Goal: Task Accomplishment & Management: Manage account settings

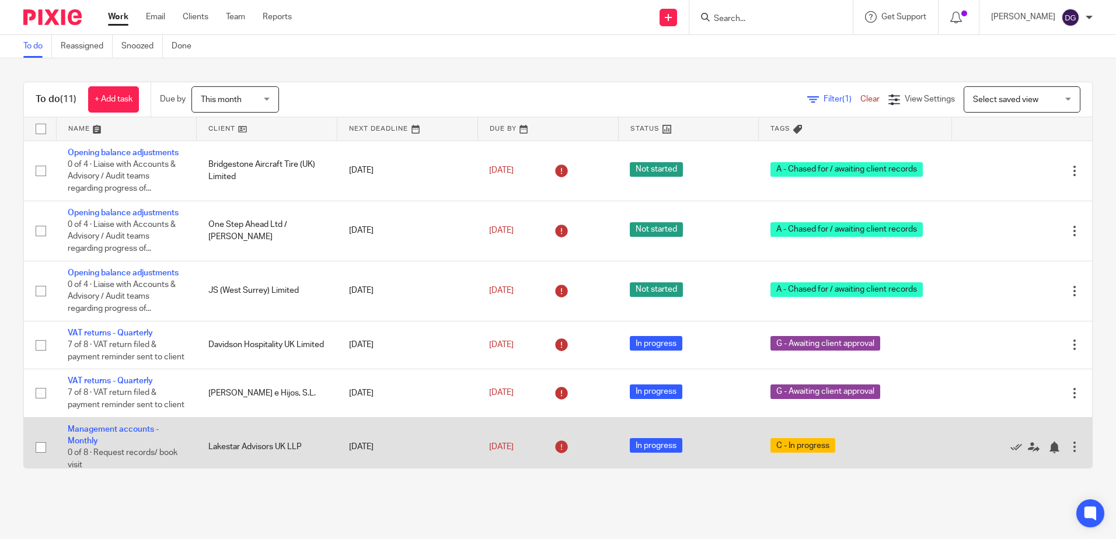
scroll to position [117, 0]
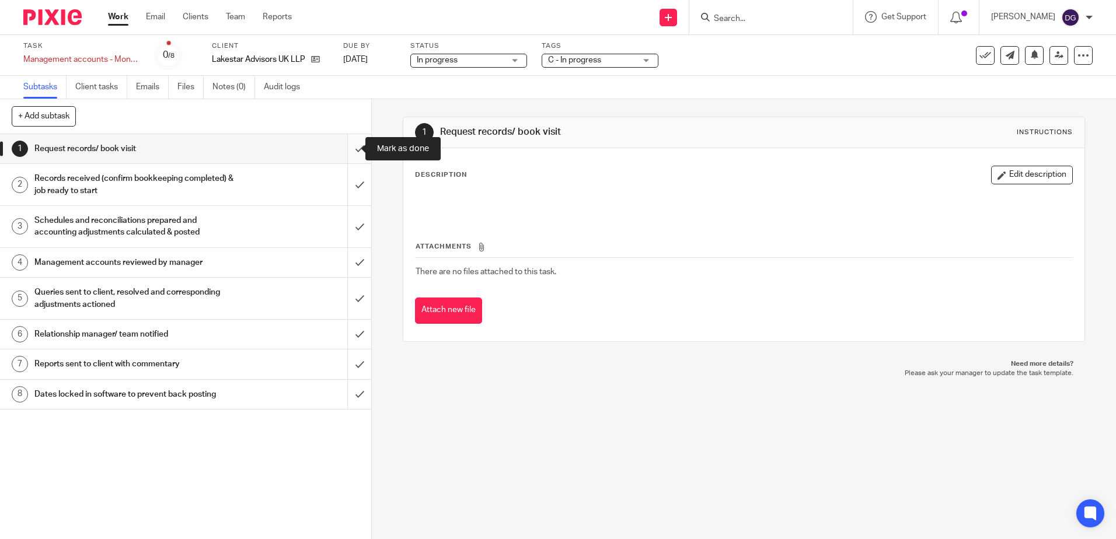
click at [353, 153] on input "submit" at bounding box center [185, 148] width 371 height 29
click at [357, 180] on input "submit" at bounding box center [185, 184] width 371 height 41
click at [346, 237] on input "submit" at bounding box center [185, 226] width 371 height 41
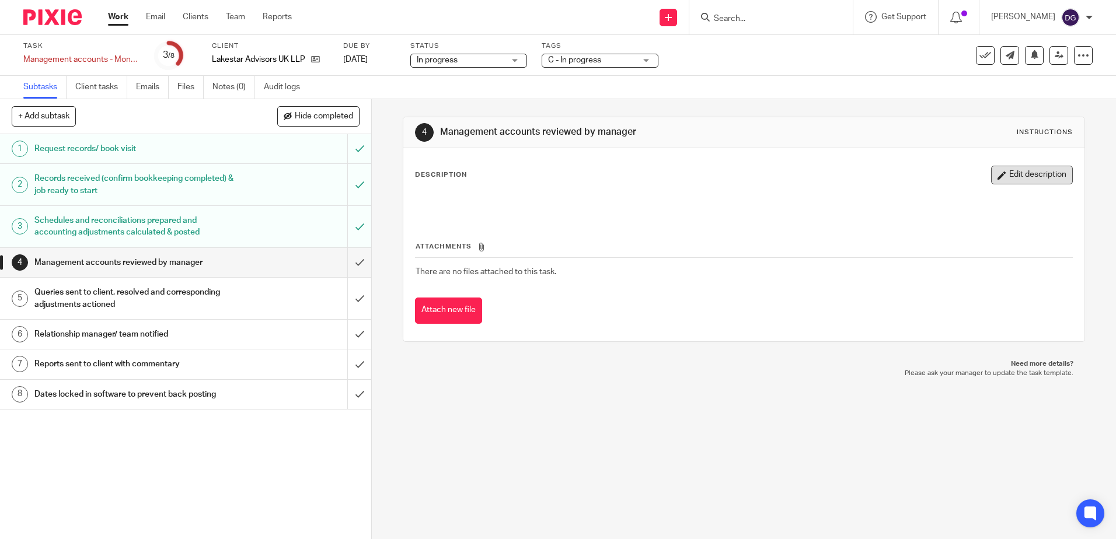
click at [1049, 173] on button "Edit description" at bounding box center [1032, 175] width 82 height 19
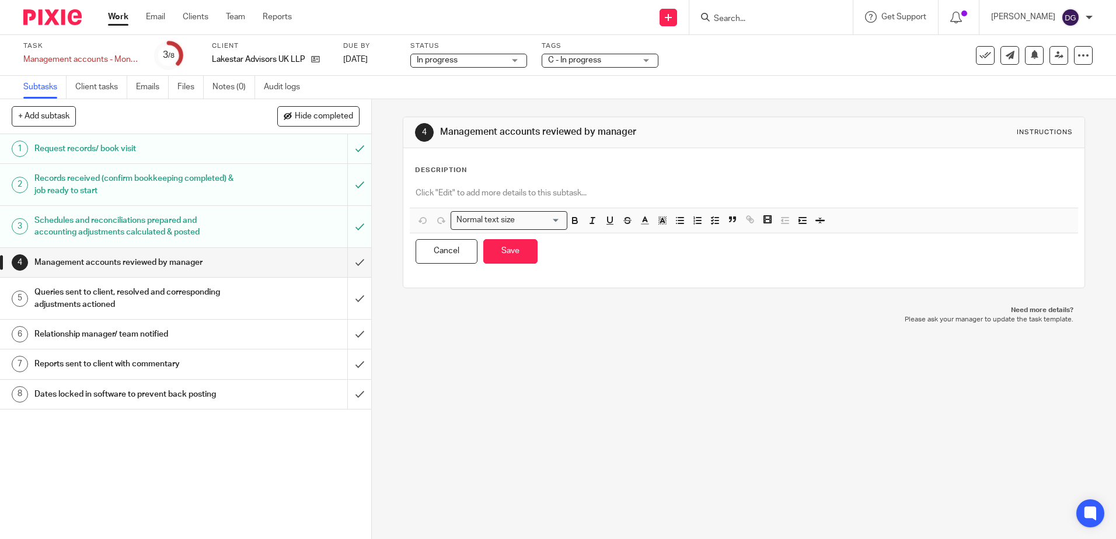
click at [583, 183] on div at bounding box center [744, 195] width 668 height 26
paste div
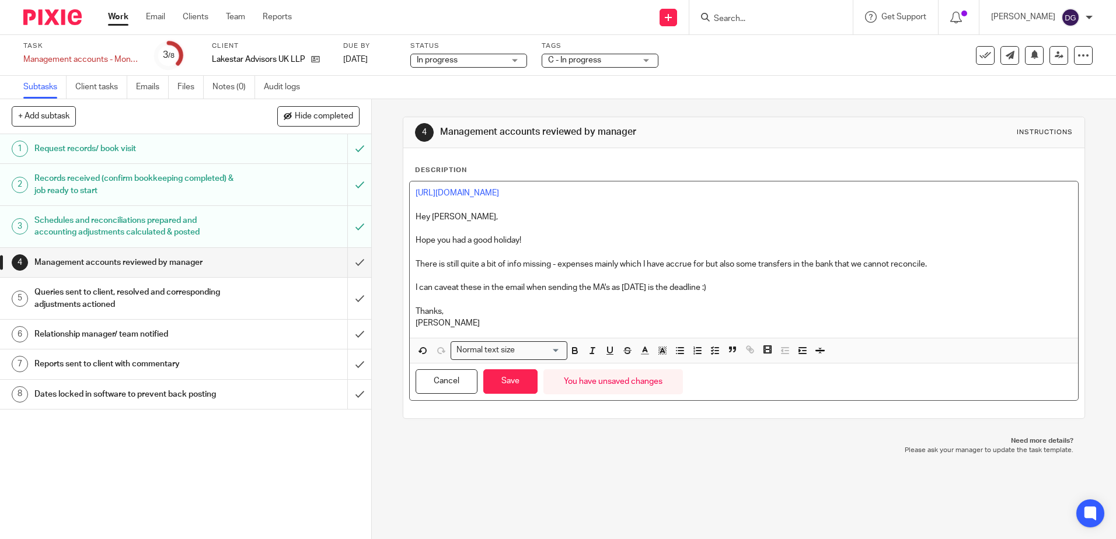
click at [689, 261] on p "There is still quite a bit of info missing - expenses mainly which I have accru…" at bounding box center [744, 265] width 656 height 12
click at [789, 289] on p "I can caveat these in the email when sending the MA's as [DATE] is the deadline…" at bounding box center [744, 288] width 656 height 12
click at [525, 382] on button "Save" at bounding box center [510, 381] width 54 height 25
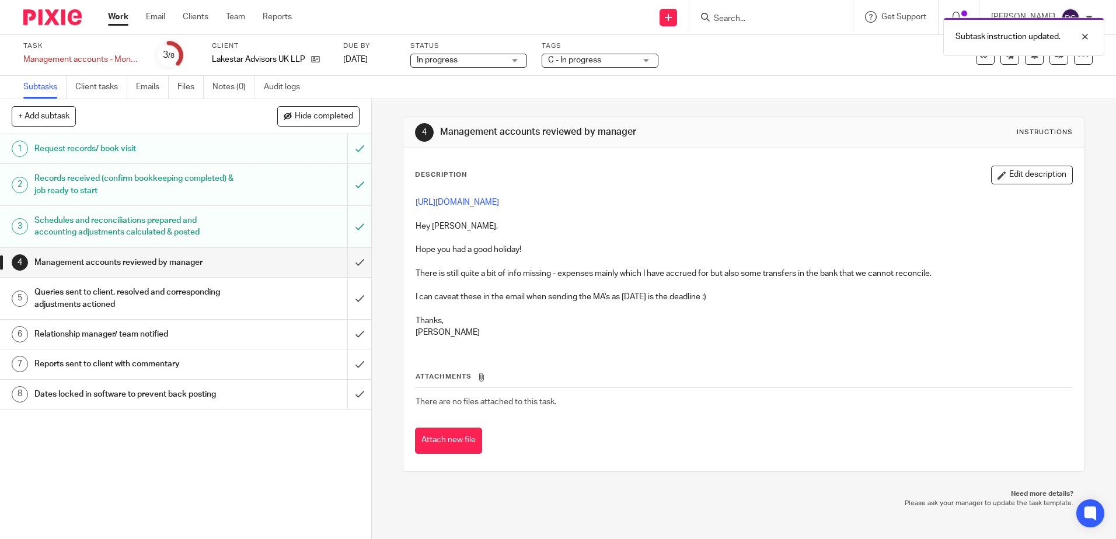
click at [568, 57] on span "C - In progress" at bounding box center [574, 60] width 53 height 8
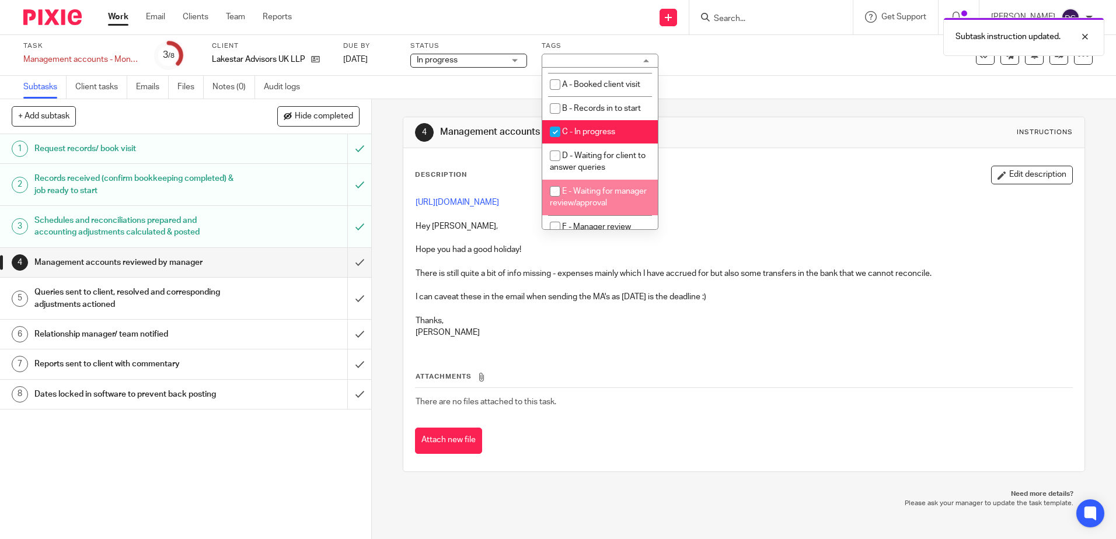
scroll to position [58, 0]
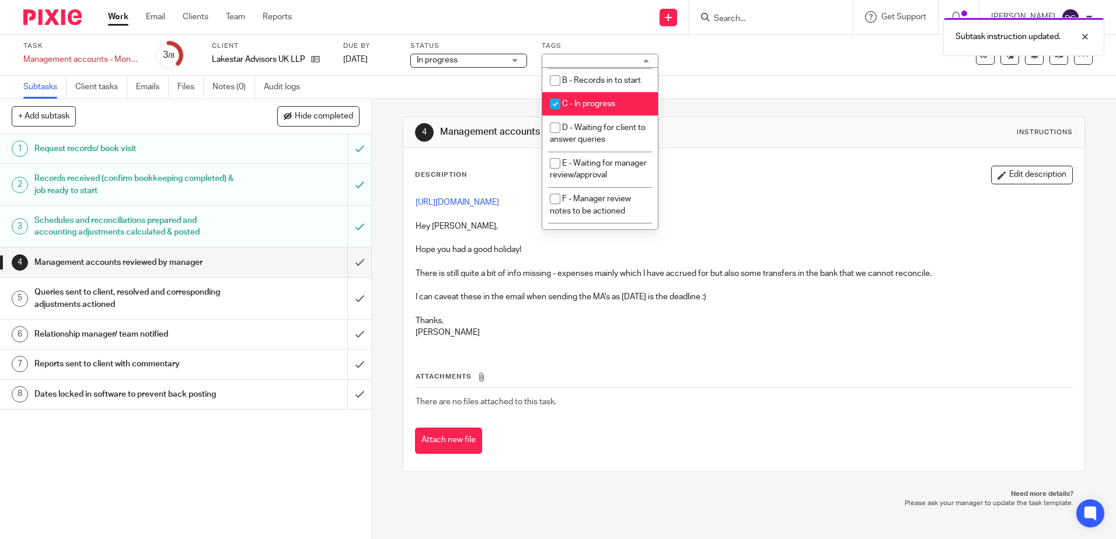
click at [611, 90] on li "B - Records in to start" at bounding box center [600, 80] width 116 height 24
checkbox input "true"
click at [609, 94] on li "C - In progress" at bounding box center [600, 104] width 116 height 24
checkbox input "false"
click at [613, 79] on span "B - Records in to start" at bounding box center [601, 80] width 79 height 8
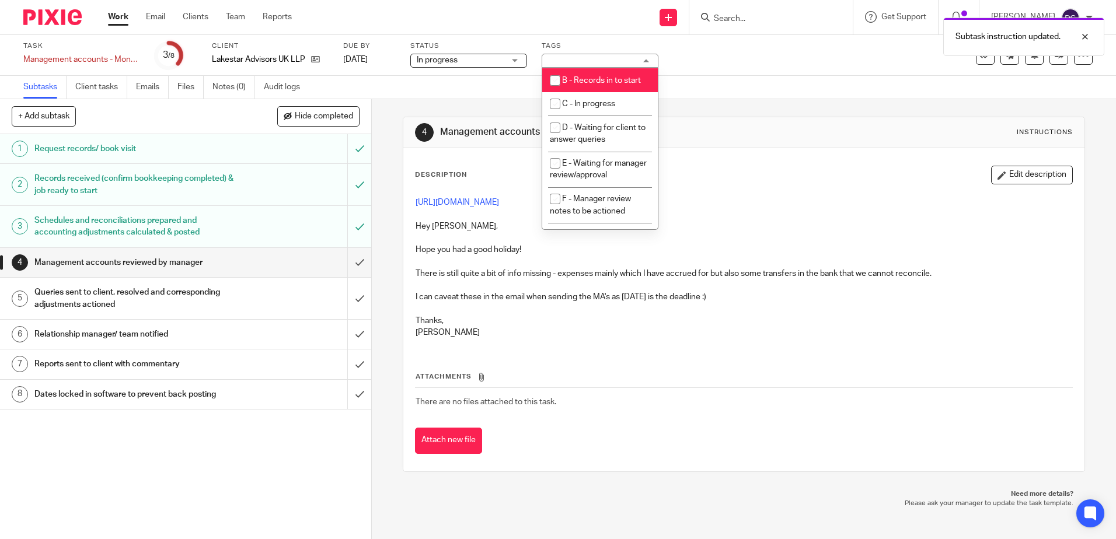
checkbox input "false"
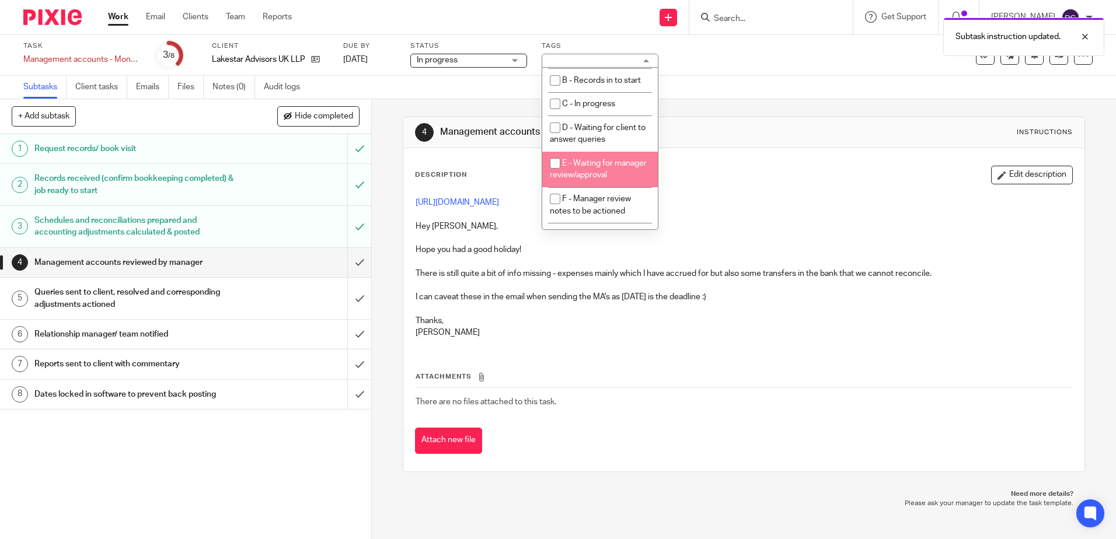
click at [619, 183] on li "E - Waiting for manager review/approval" at bounding box center [600, 170] width 116 height 36
checkbox input "true"
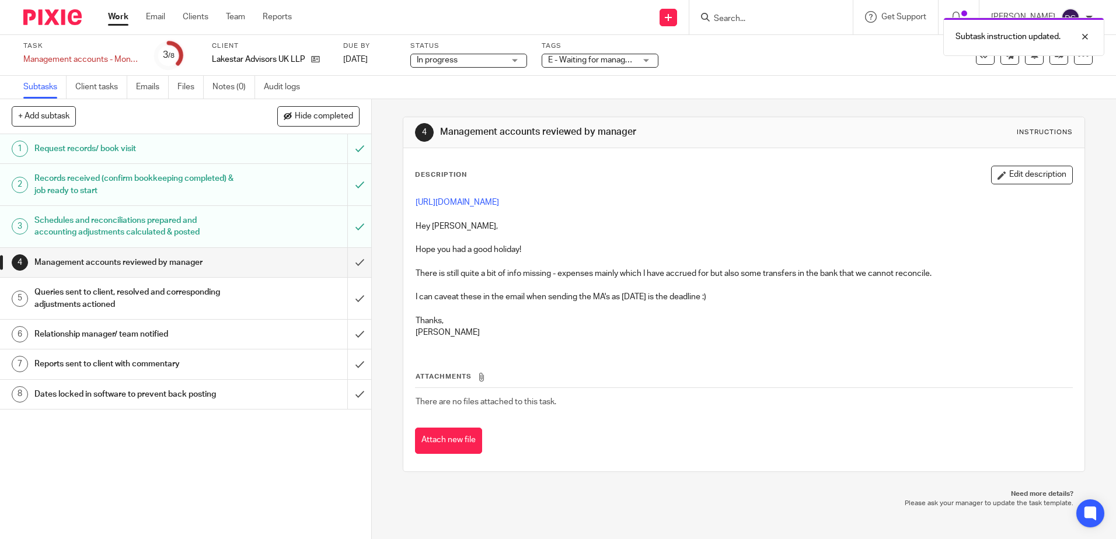
click at [956, 109] on div "4 Management accounts reviewed by manager Instructions Description Edit descrip…" at bounding box center [744, 294] width 682 height 390
click at [1049, 63] on link at bounding box center [1058, 55] width 19 height 19
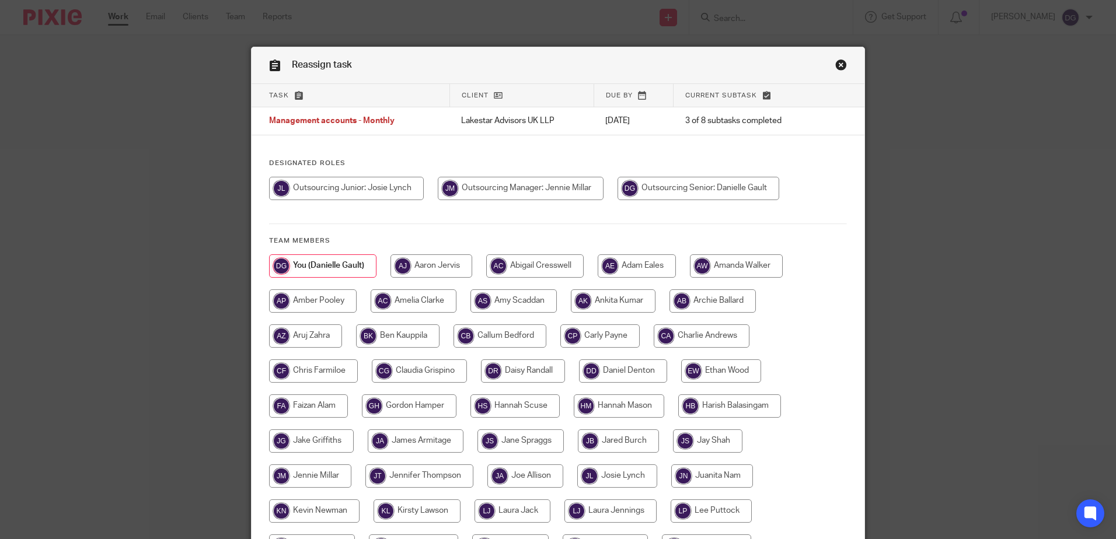
click at [566, 187] on input "radio" at bounding box center [521, 188] width 166 height 23
radio input "true"
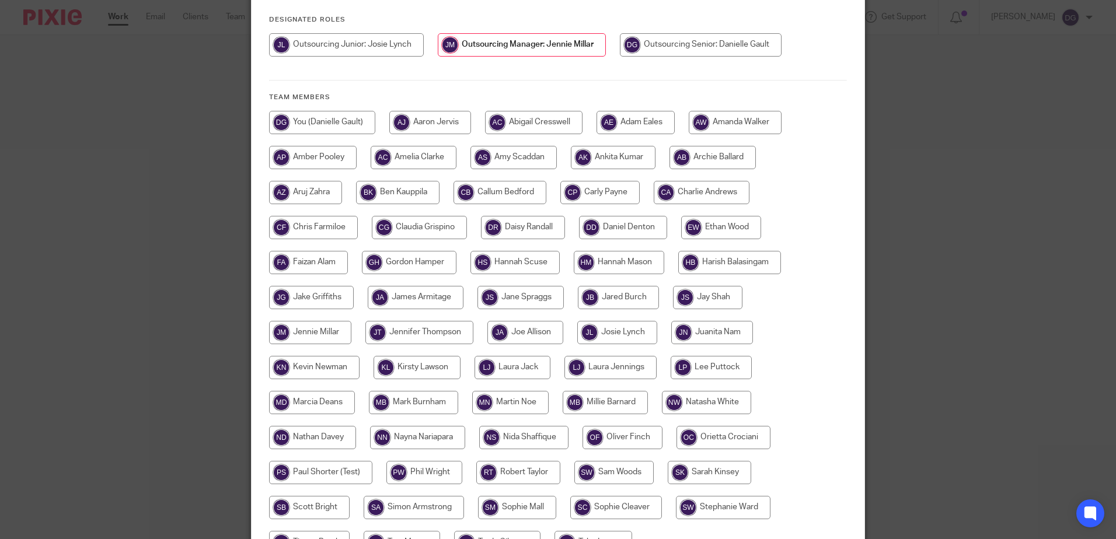
scroll to position [267, 0]
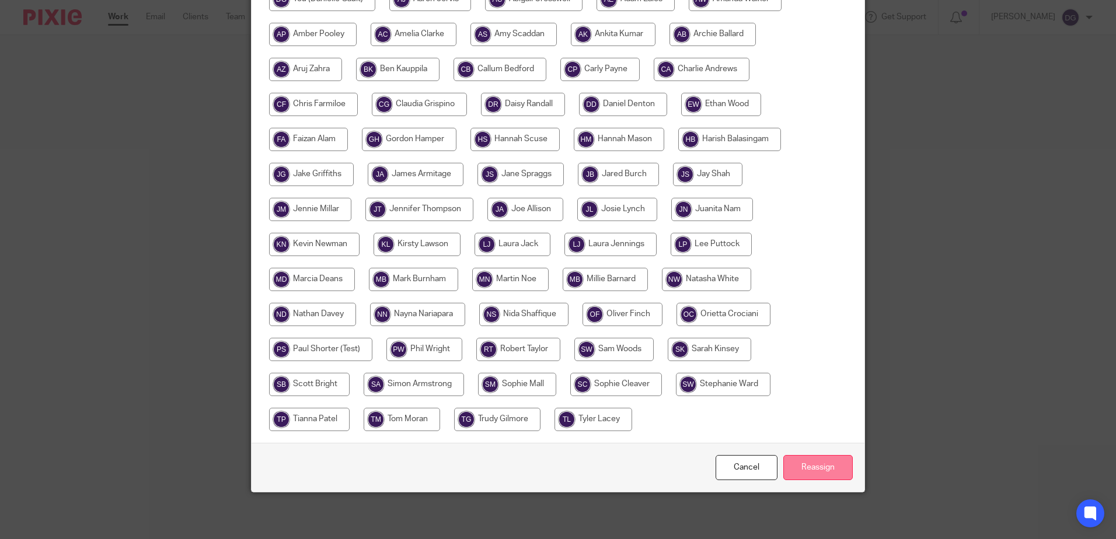
click at [835, 467] on input "Reassign" at bounding box center [817, 467] width 69 height 25
